Goal: Transaction & Acquisition: Purchase product/service

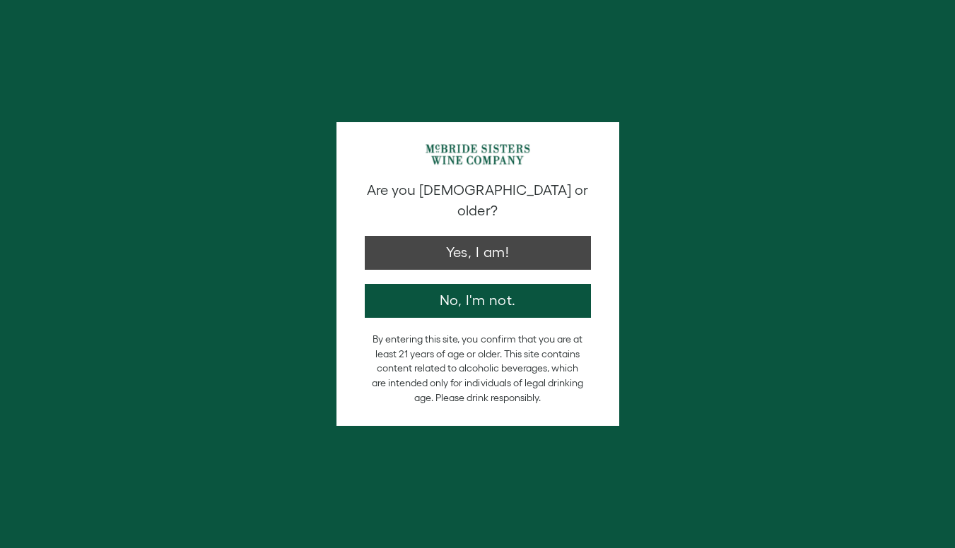
click at [473, 236] on button "Yes, I am!" at bounding box center [478, 253] width 226 height 34
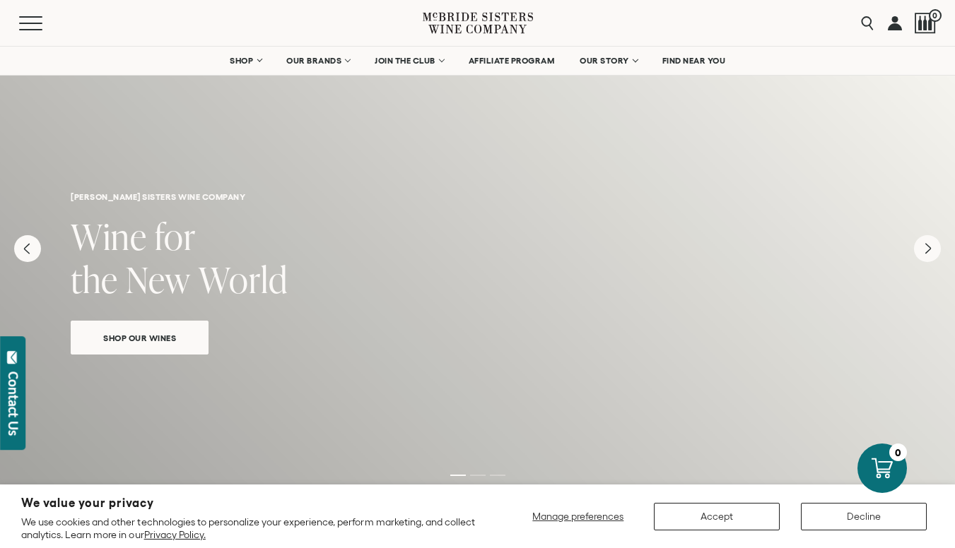
click at [736, 512] on button "Accept" at bounding box center [717, 517] width 126 height 28
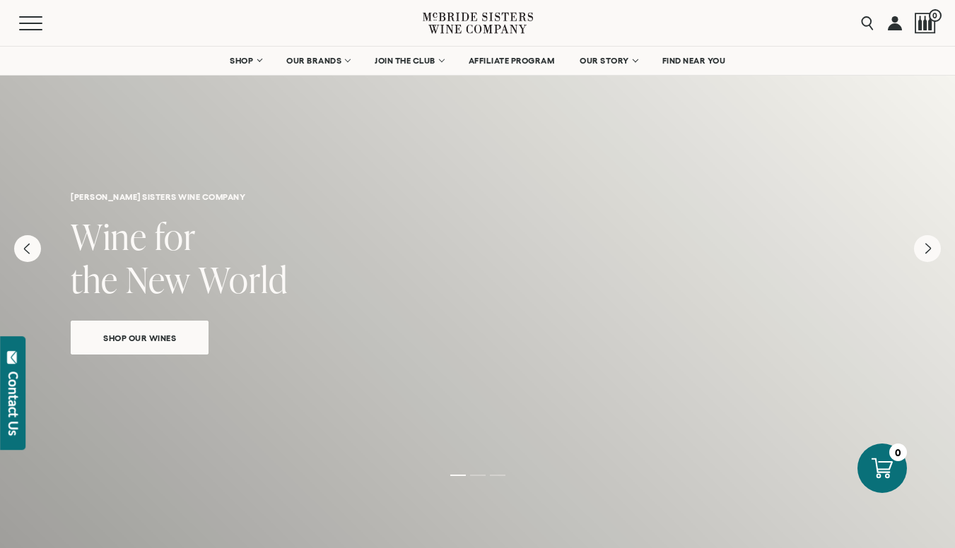
click at [169, 333] on span "Shop Our Wines" at bounding box center [139, 338] width 122 height 16
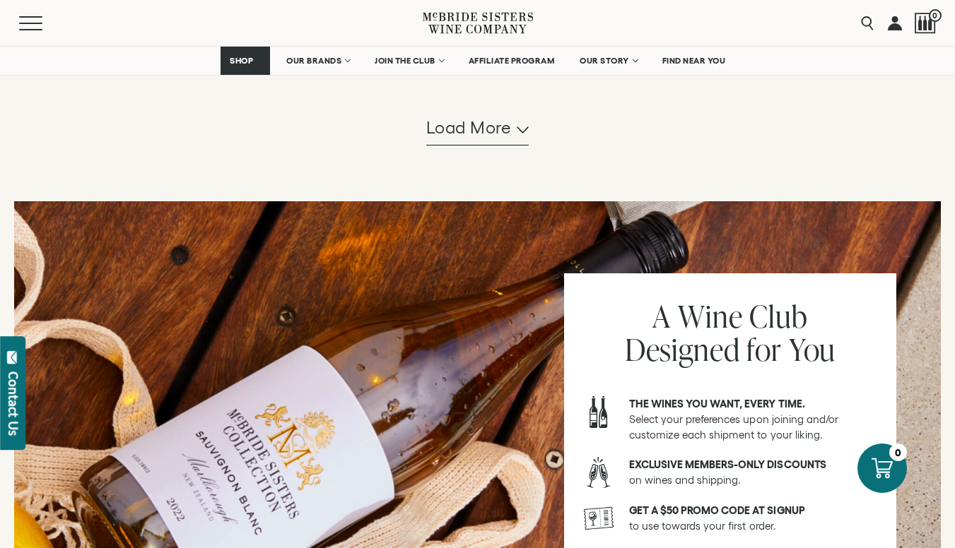
scroll to position [1275, 0]
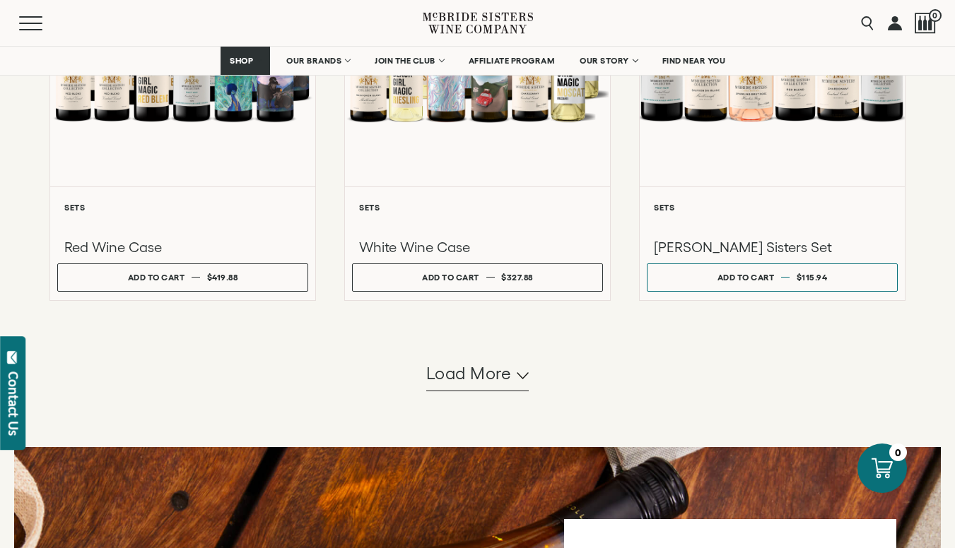
click at [507, 386] on span "Load more" at bounding box center [468, 374] width 85 height 24
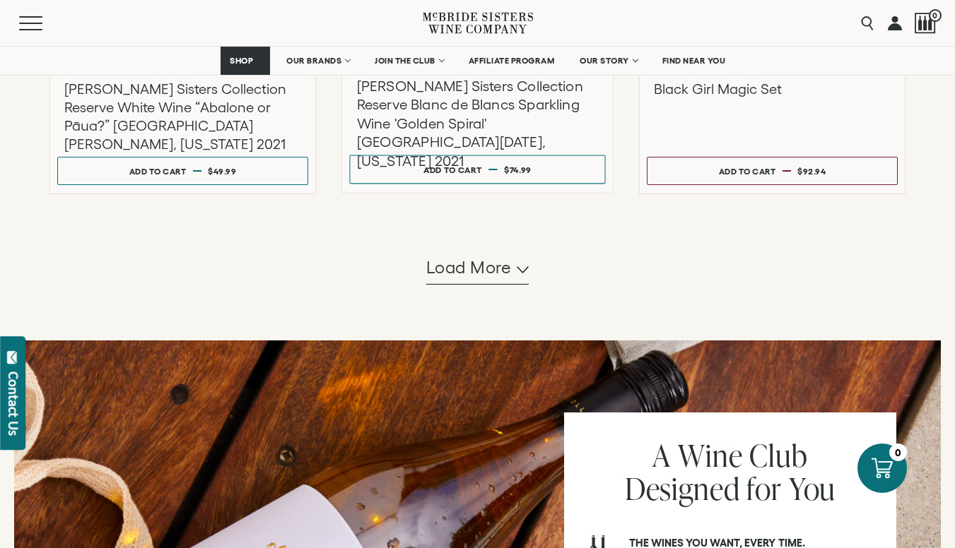
scroll to position [2821, 0]
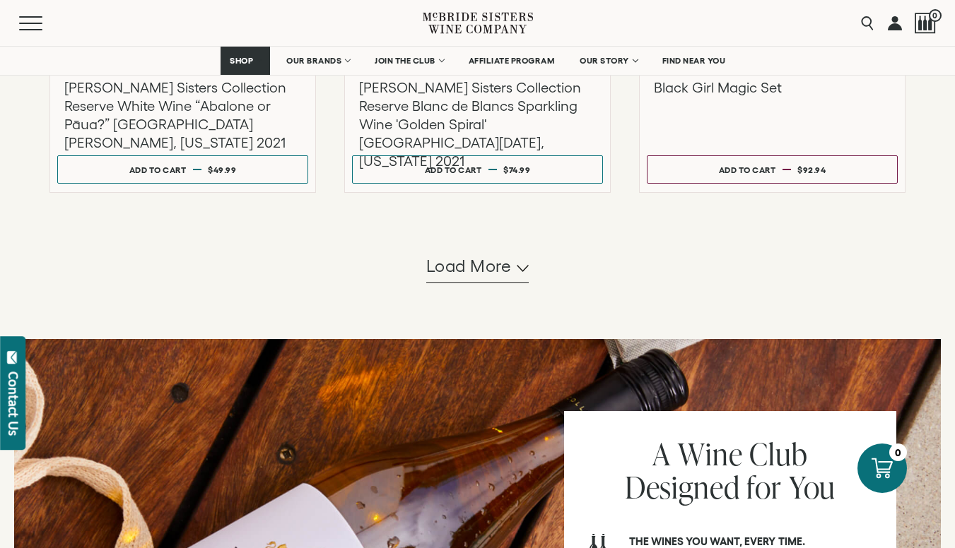
click at [486, 278] on span "Load more" at bounding box center [468, 266] width 85 height 24
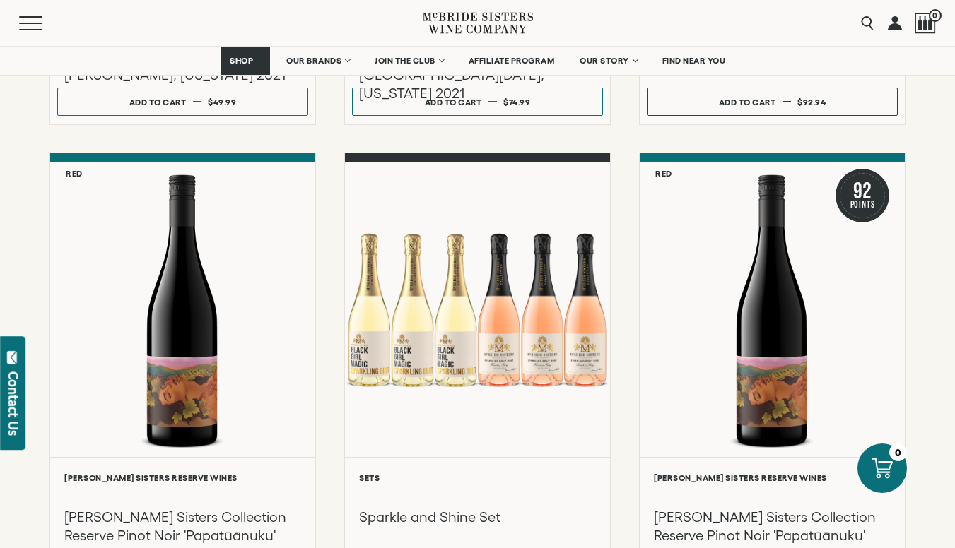
scroll to position [2899, 0]
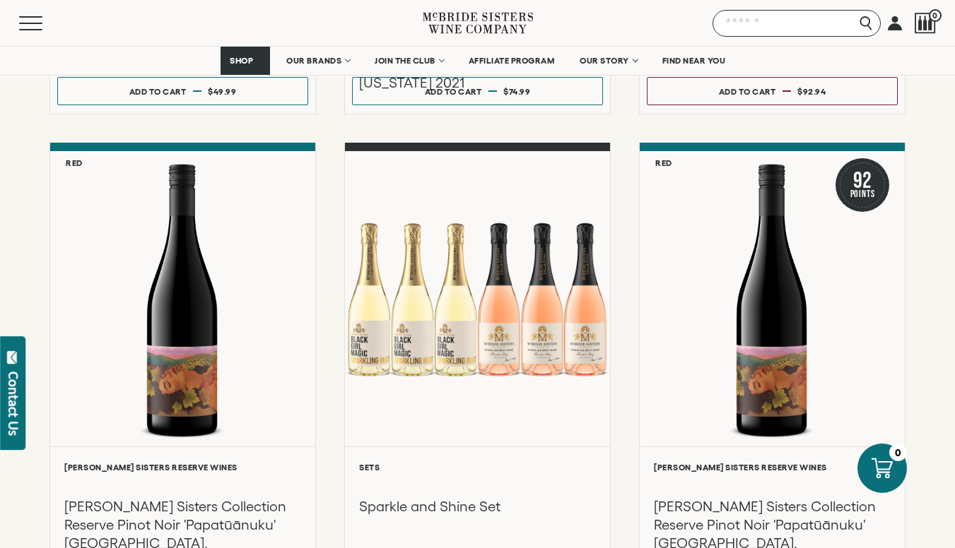
click at [864, 26] on input "Search" at bounding box center [796, 23] width 168 height 27
type input "*********"
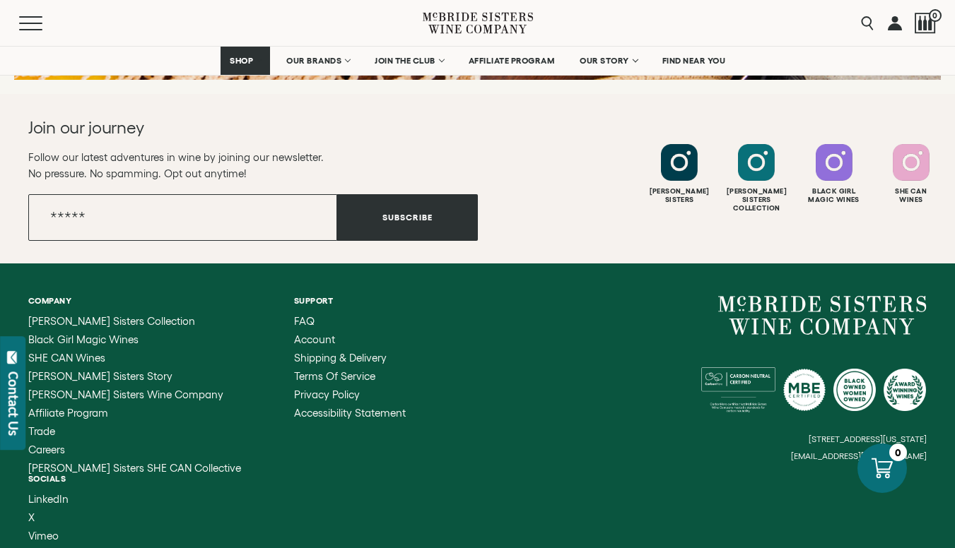
scroll to position [5057, 0]
